Goal: Register for event/course

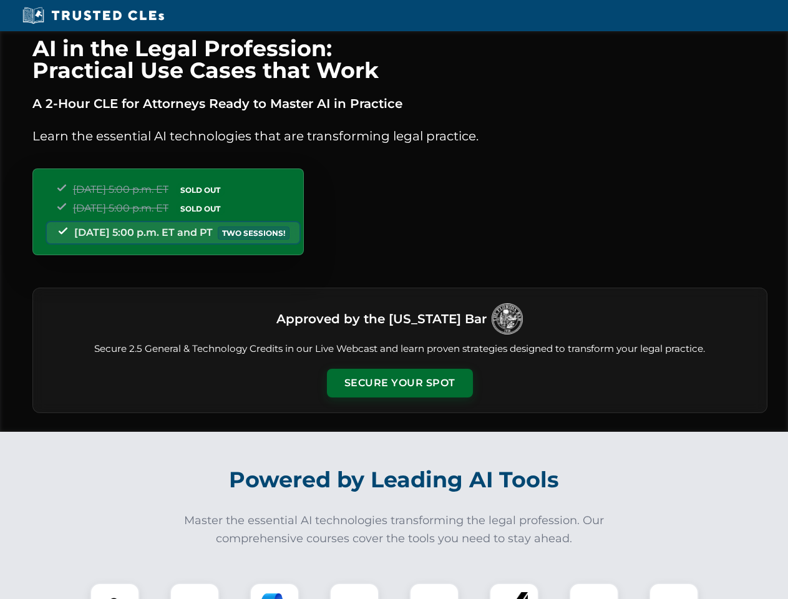
click at [400, 383] on button "Secure Your Spot" at bounding box center [400, 383] width 146 height 29
click at [115, 591] on img at bounding box center [115, 608] width 36 height 36
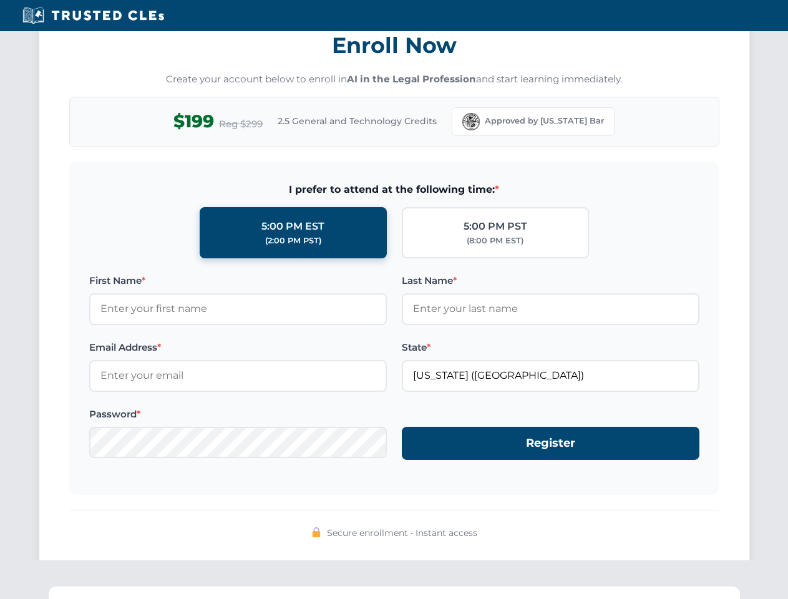
scroll to position [1225, 0]
